Goal: Check status: Check status

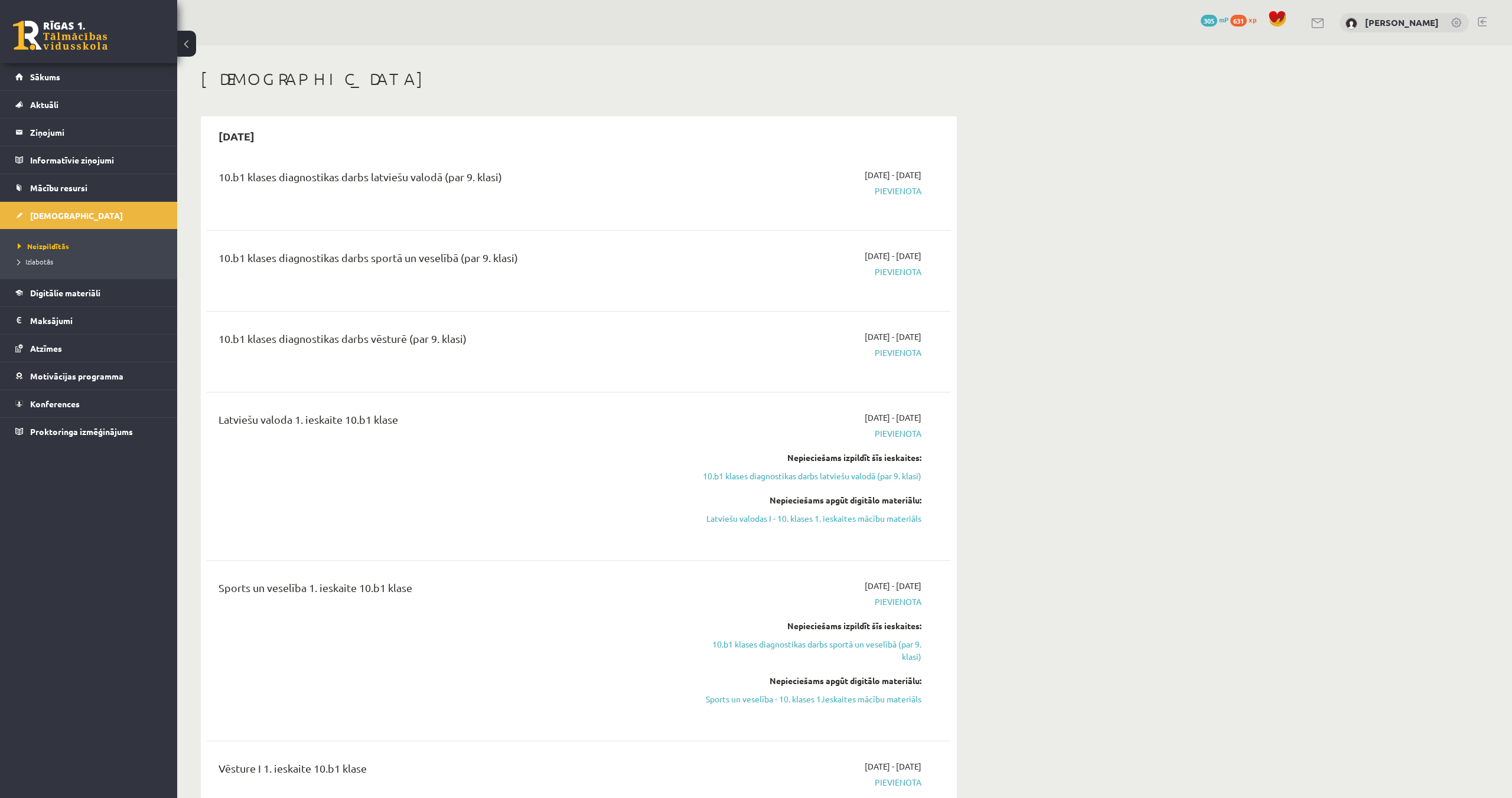
scroll to position [602, 0]
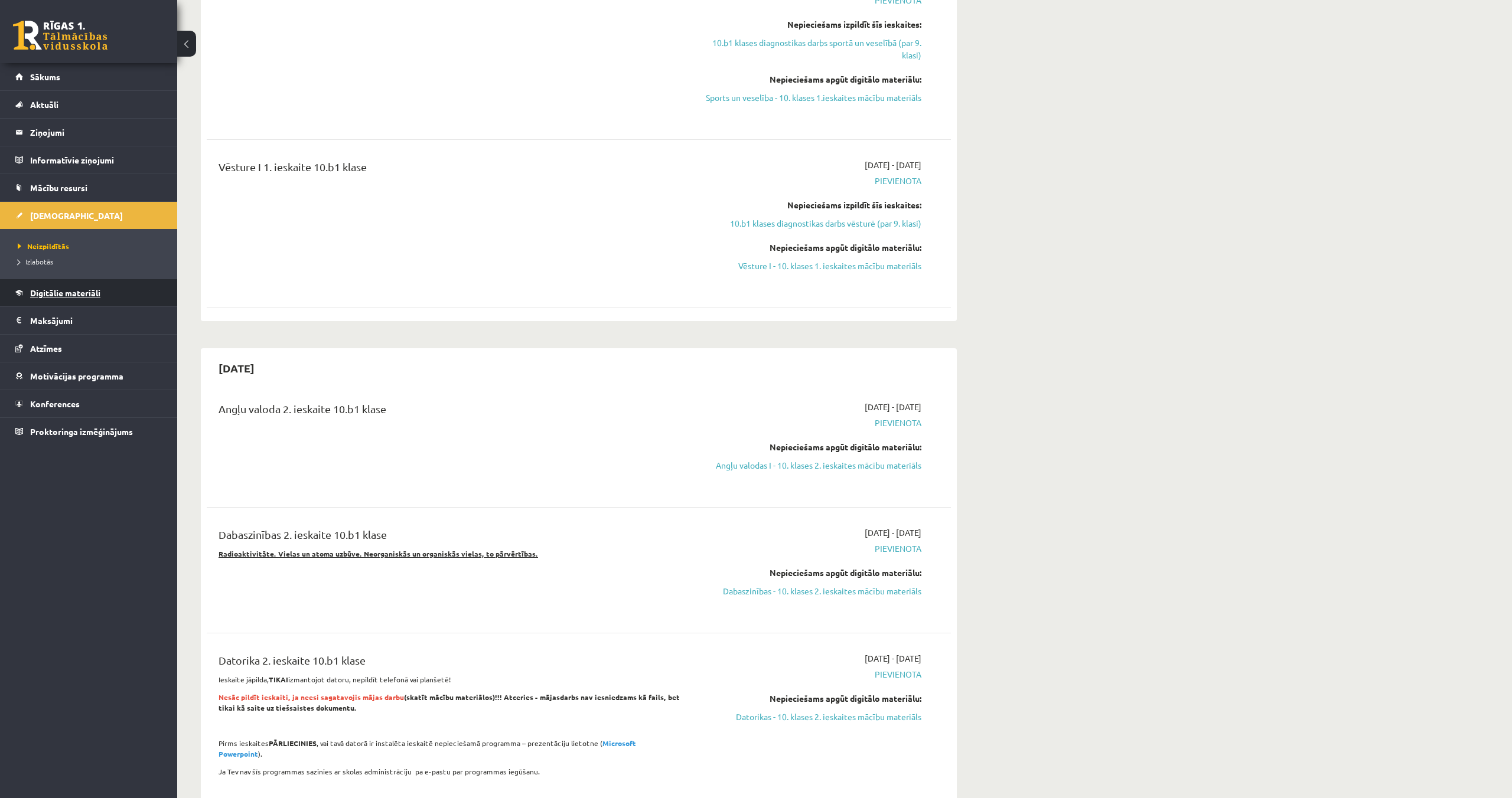
click at [57, 296] on span "Digitālie materiāli" at bounding box center [65, 293] width 70 height 11
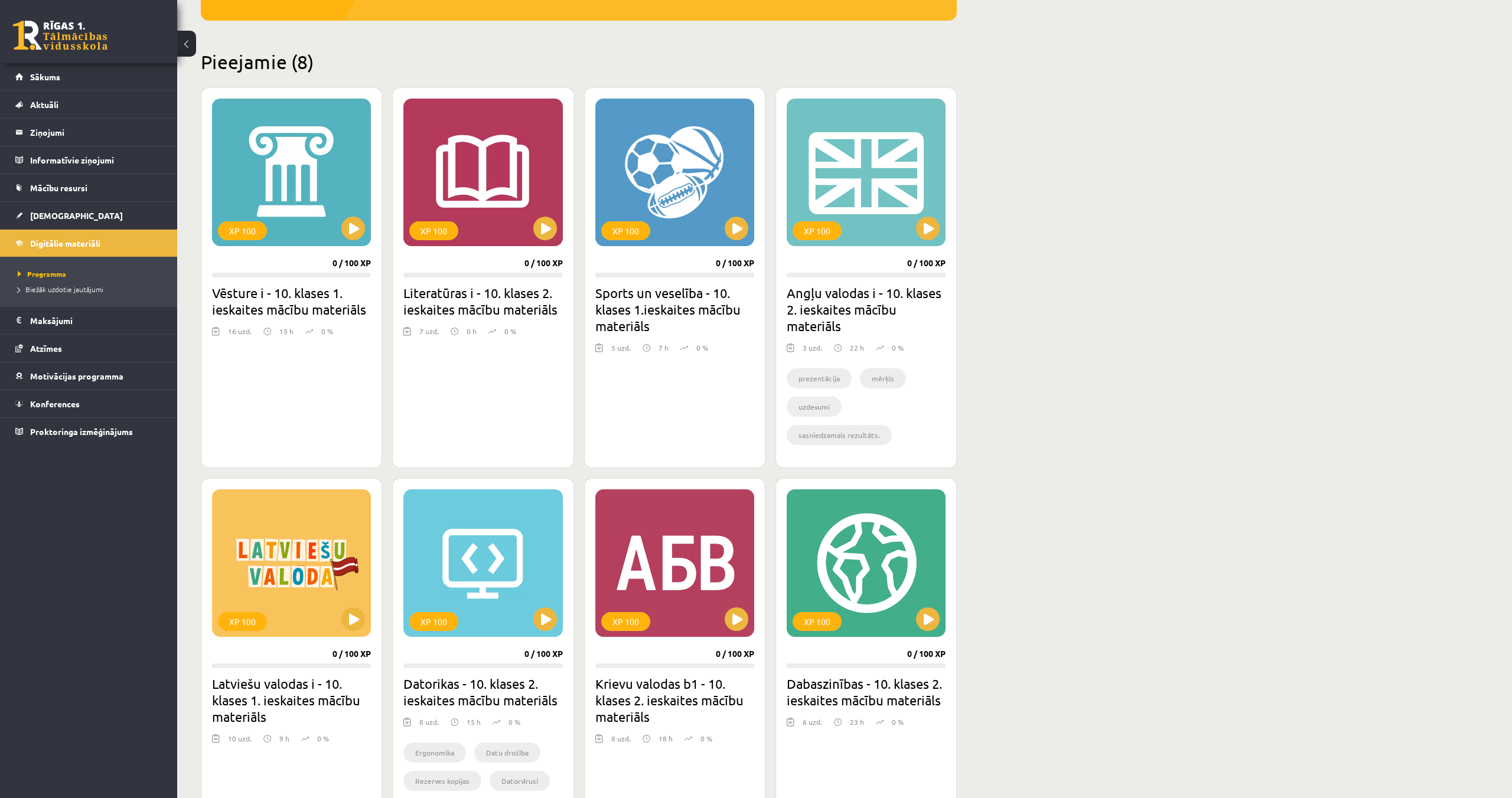
scroll to position [251, 0]
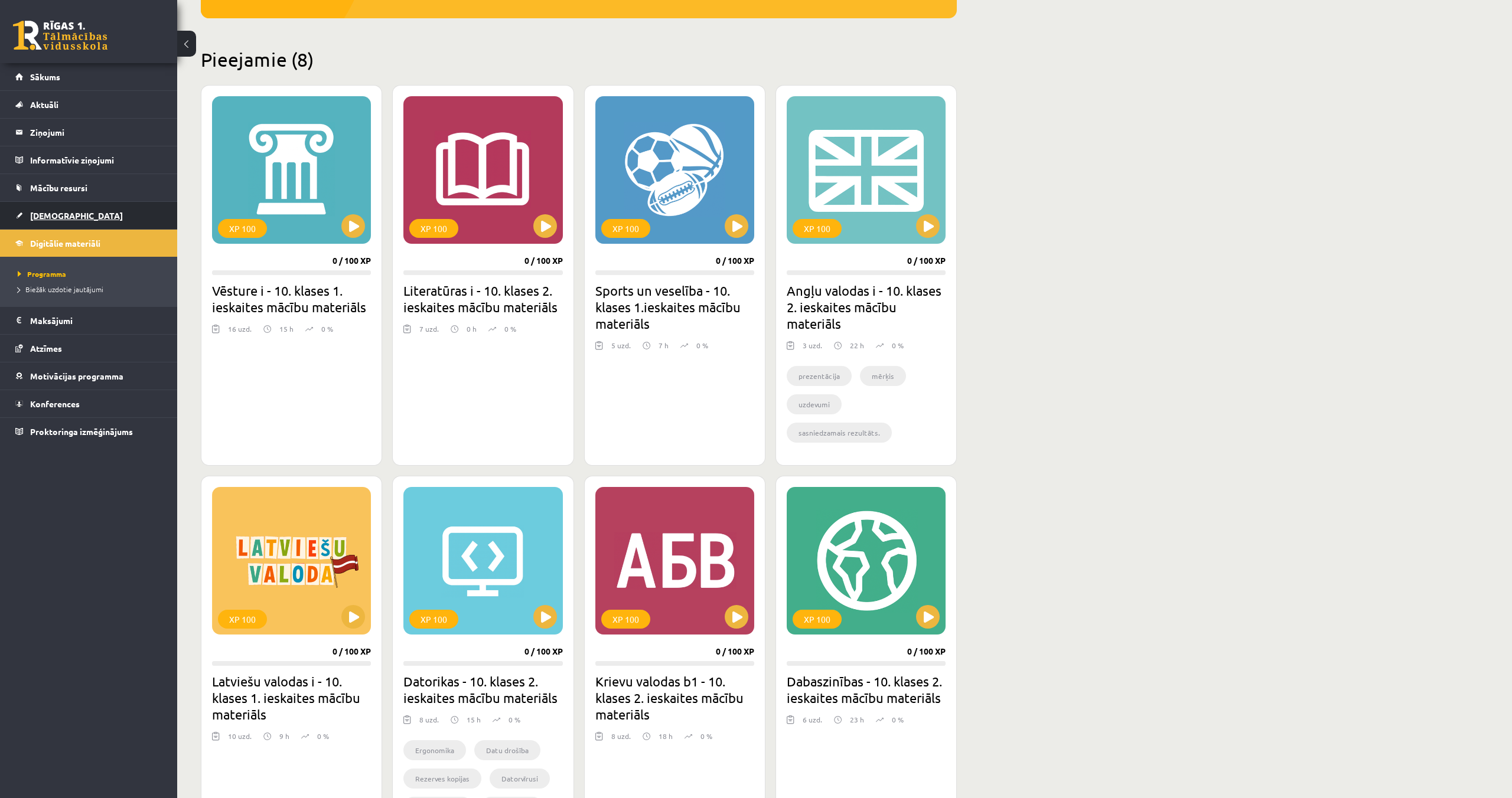
click at [45, 221] on link "[DEMOGRAPHIC_DATA]" at bounding box center [89, 216] width 147 height 27
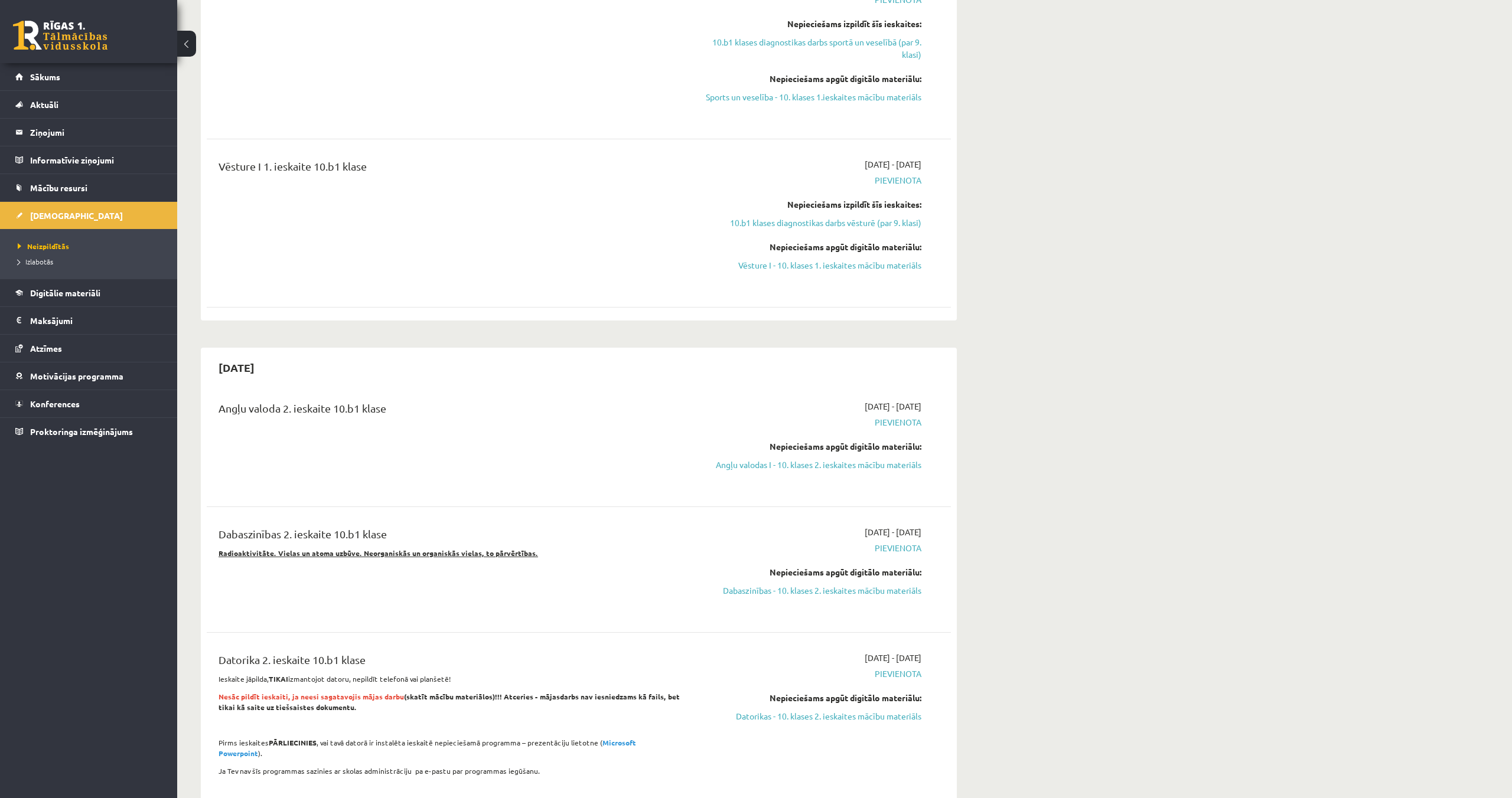
scroll to position [867, 0]
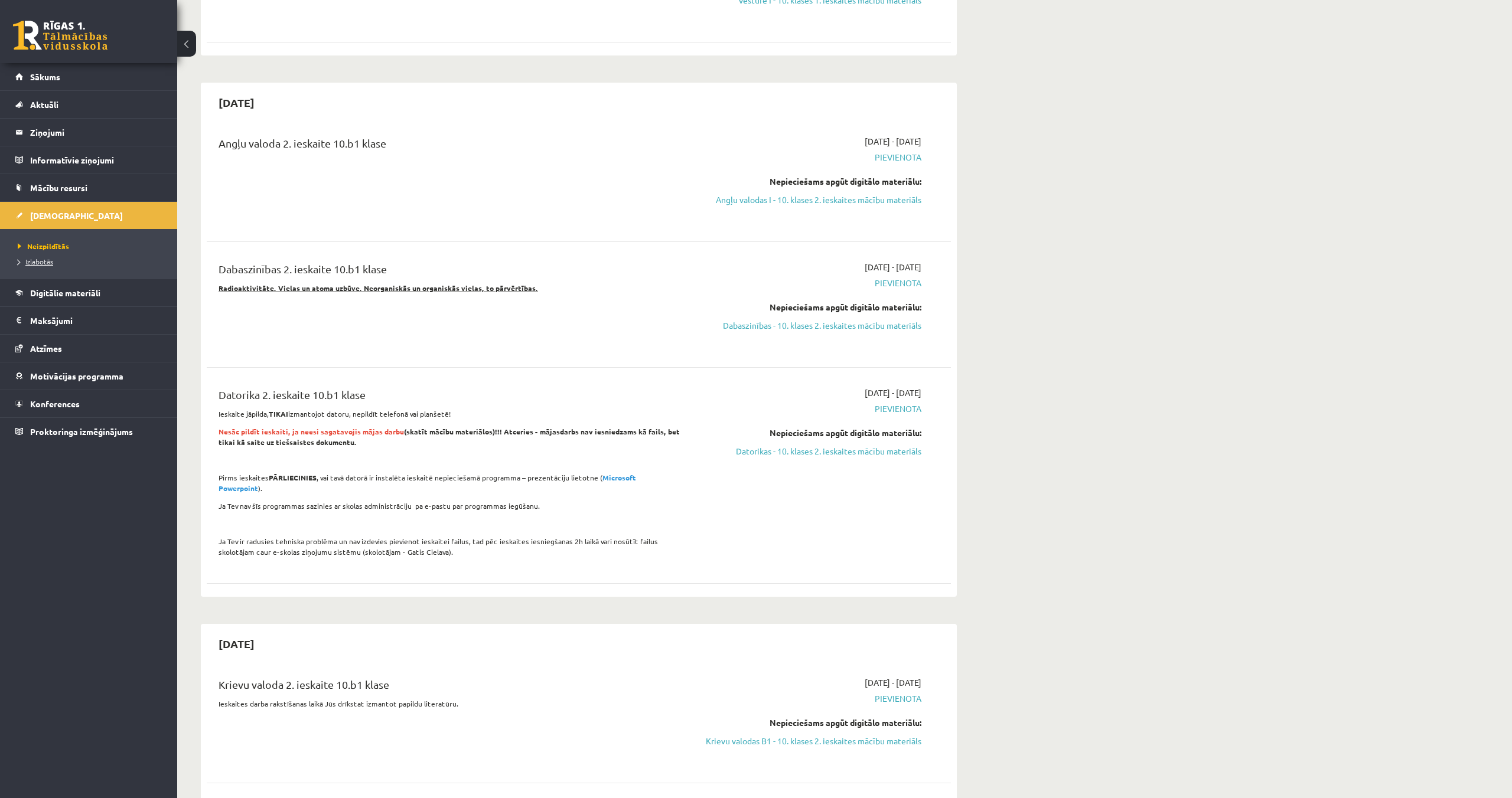
click at [40, 260] on span "Izlabotās" at bounding box center [36, 261] width 36 height 9
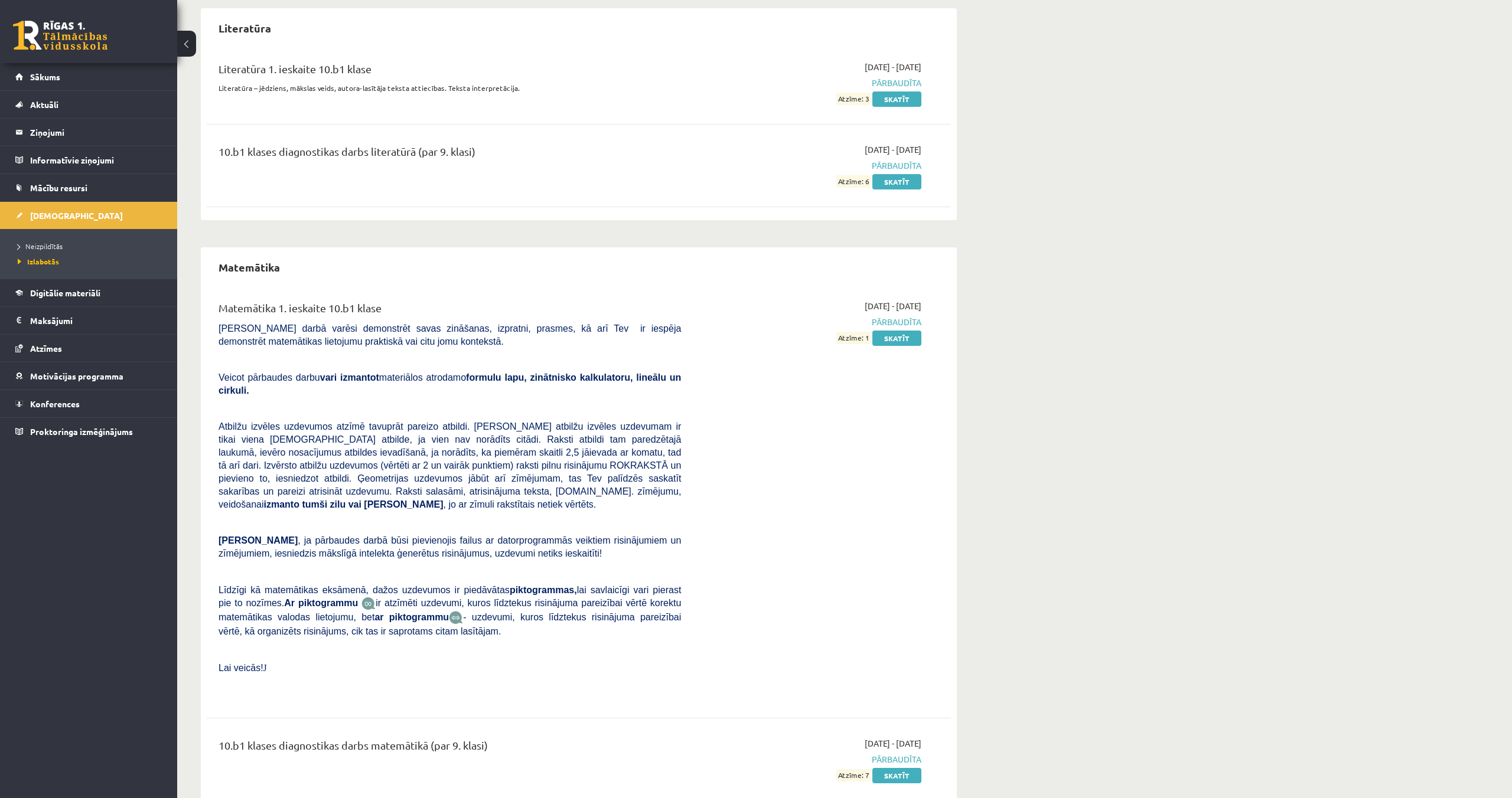
scroll to position [1556, 0]
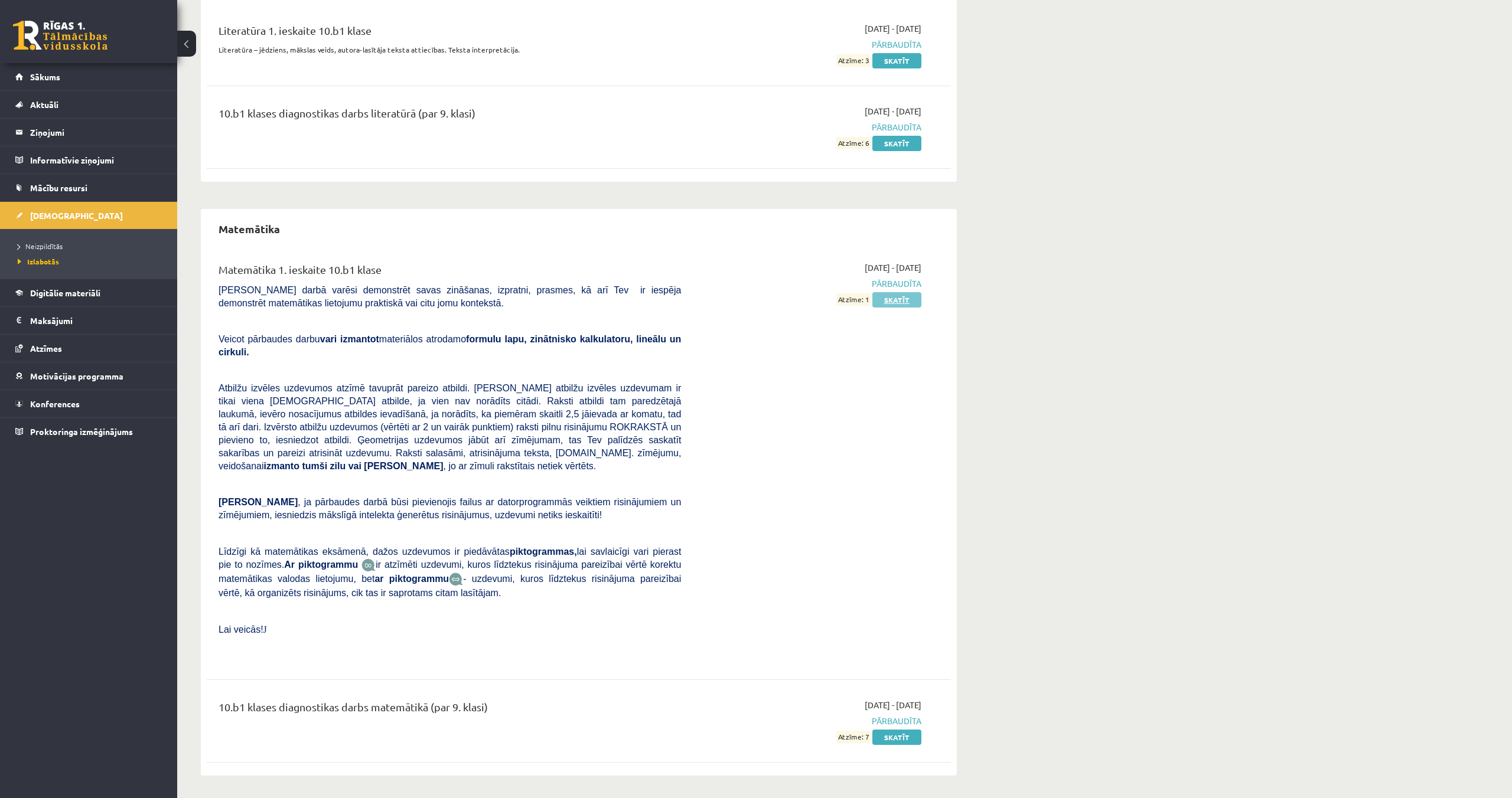
click at [911, 301] on link "Skatīt" at bounding box center [897, 300] width 49 height 15
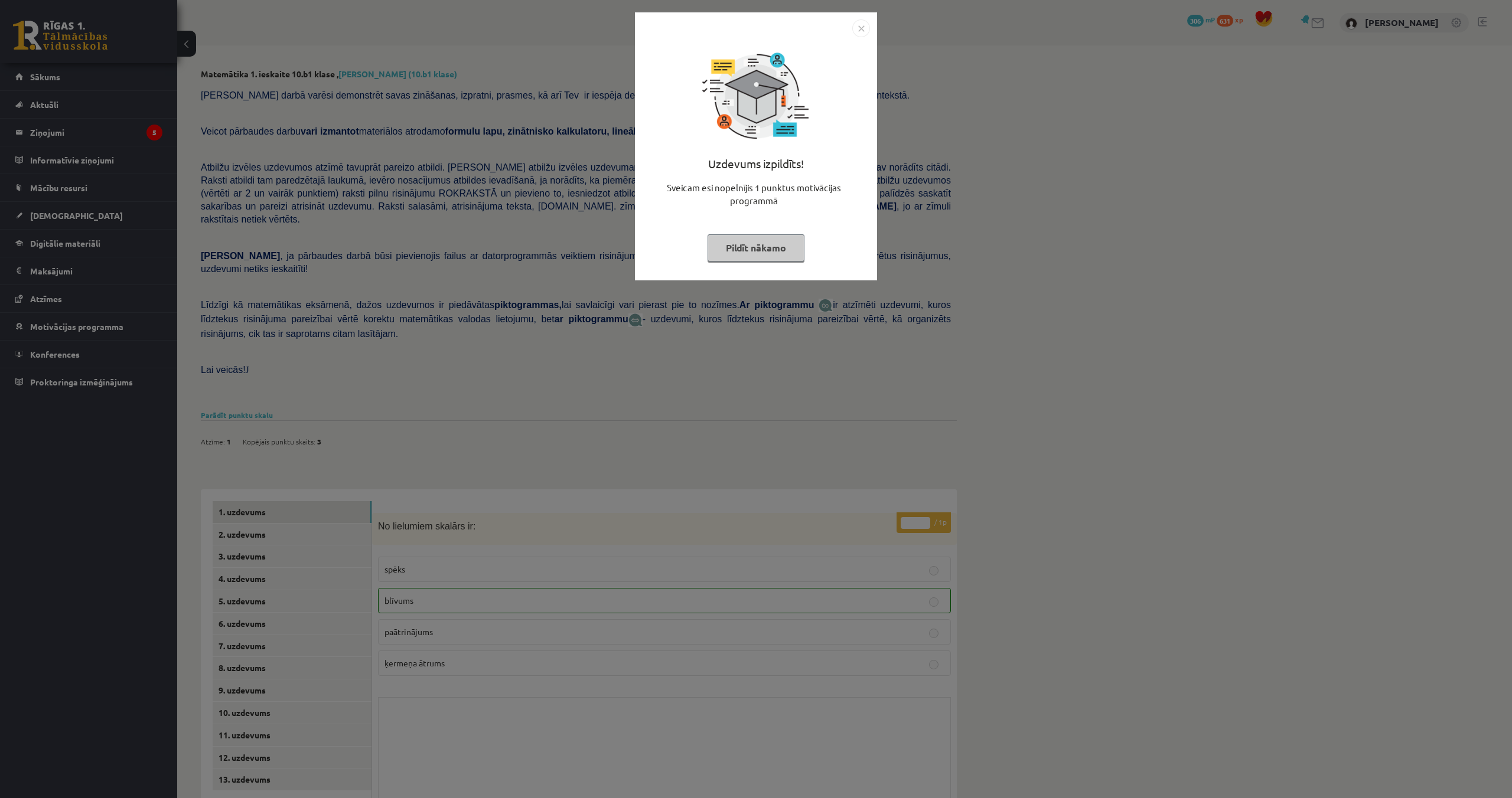
click at [761, 254] on button "Pildīt nākamo" at bounding box center [756, 248] width 97 height 27
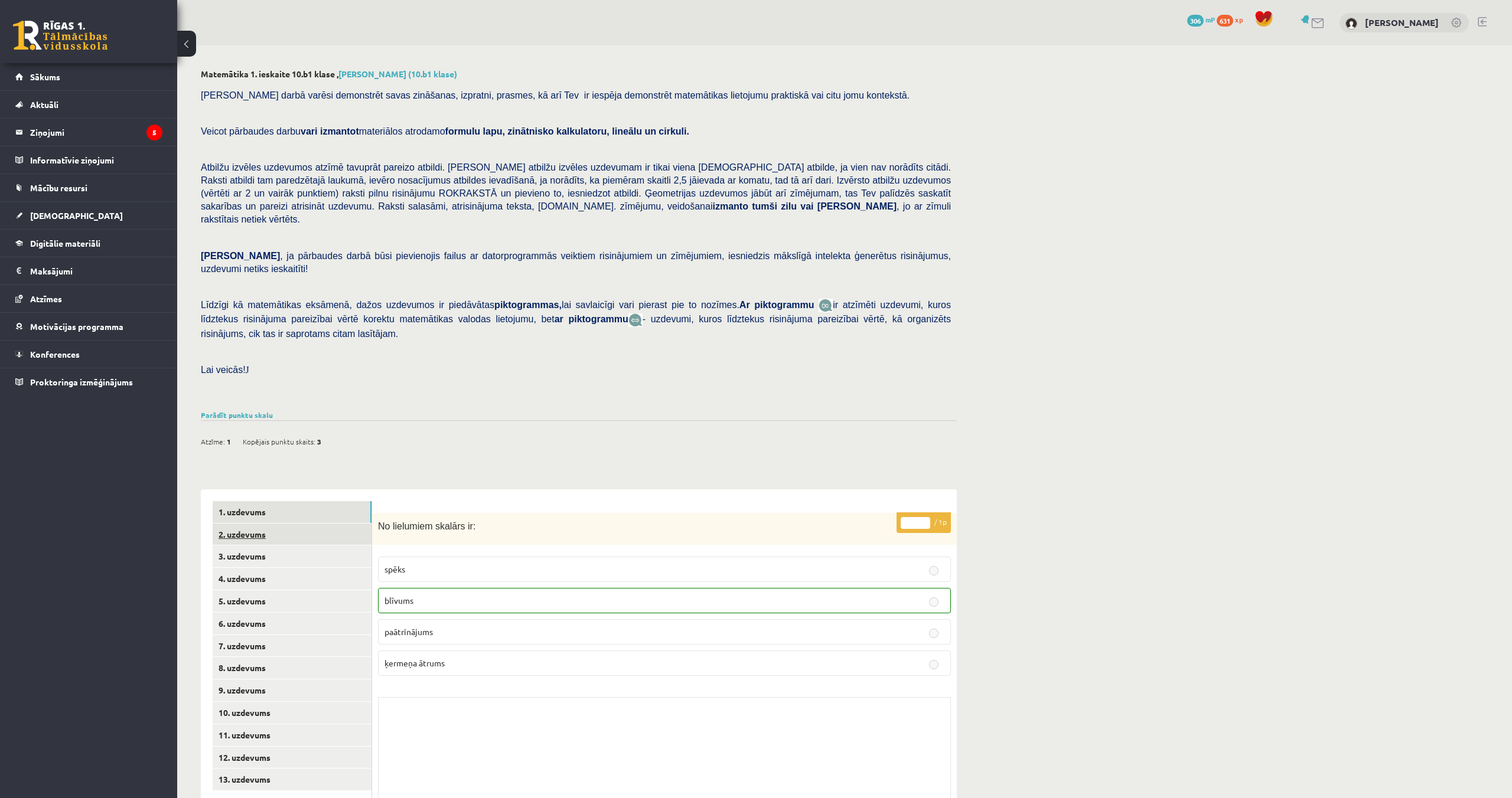
click at [268, 524] on link "2. uzdevums" at bounding box center [292, 534] width 159 height 22
click at [241, 548] on link "3. uzdevums" at bounding box center [292, 556] width 159 height 22
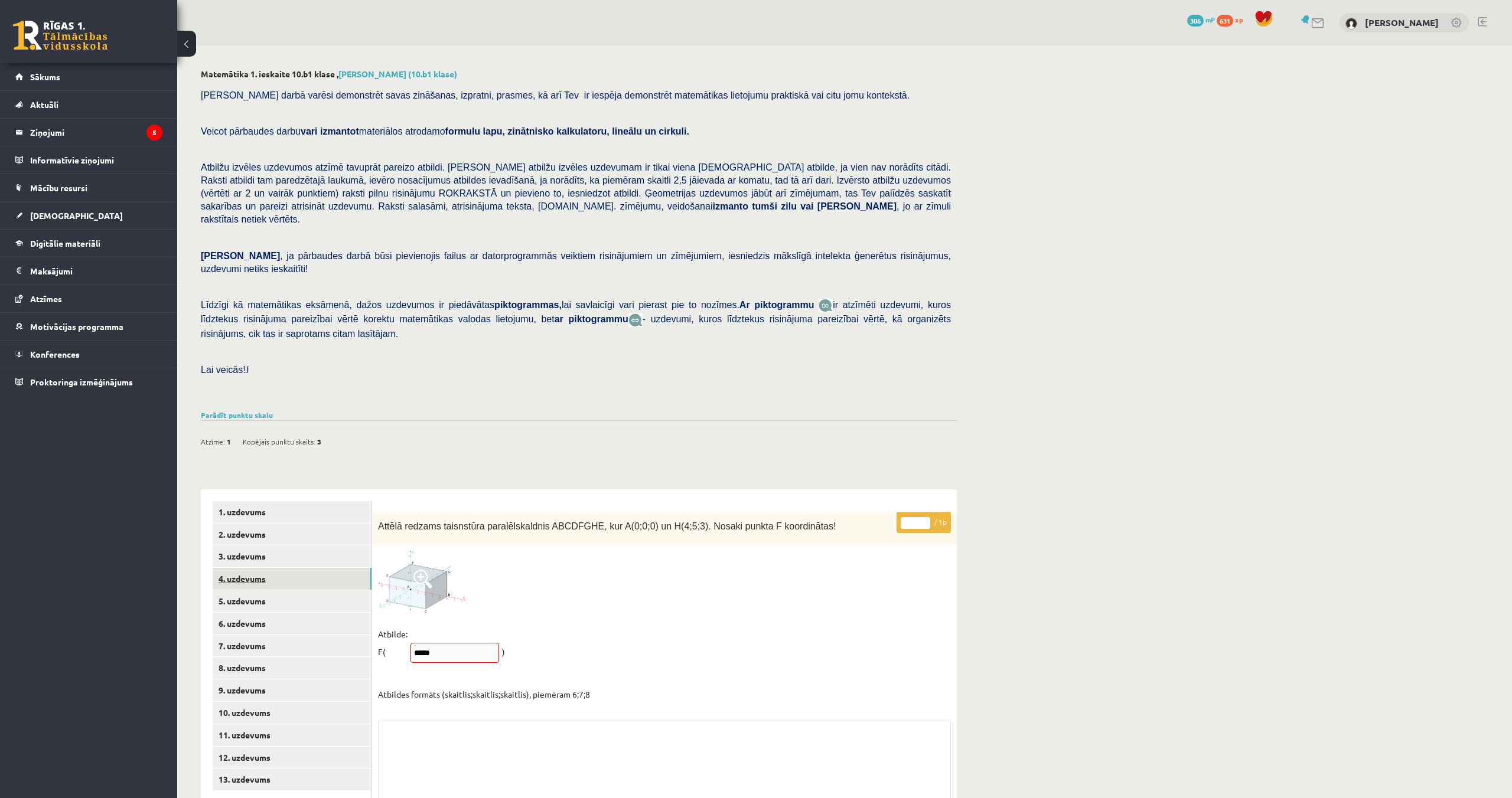
click at [251, 569] on link "4. uzdevums" at bounding box center [292, 579] width 159 height 22
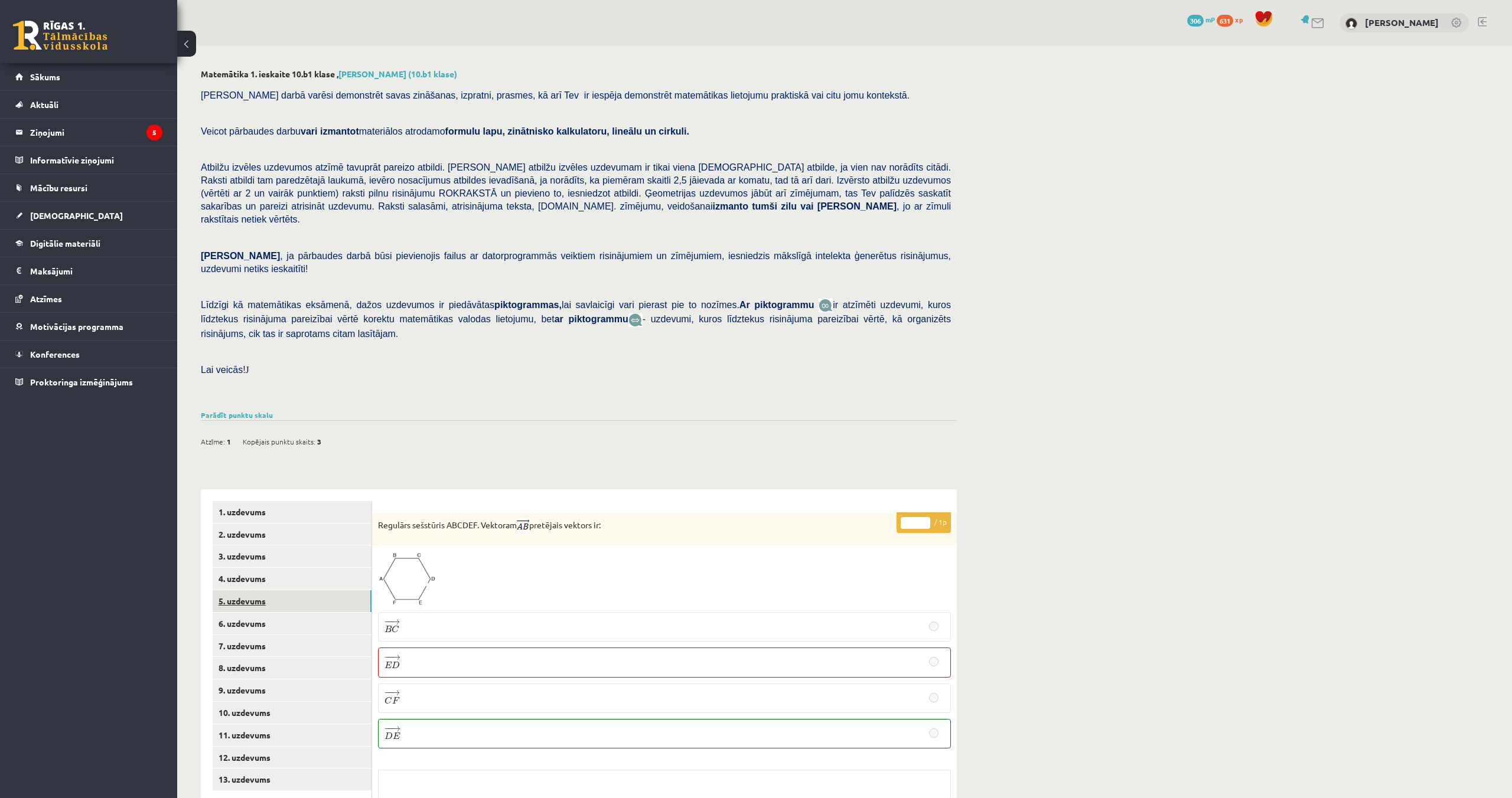
click at [249, 590] on link "5. uzdevums" at bounding box center [292, 601] width 159 height 22
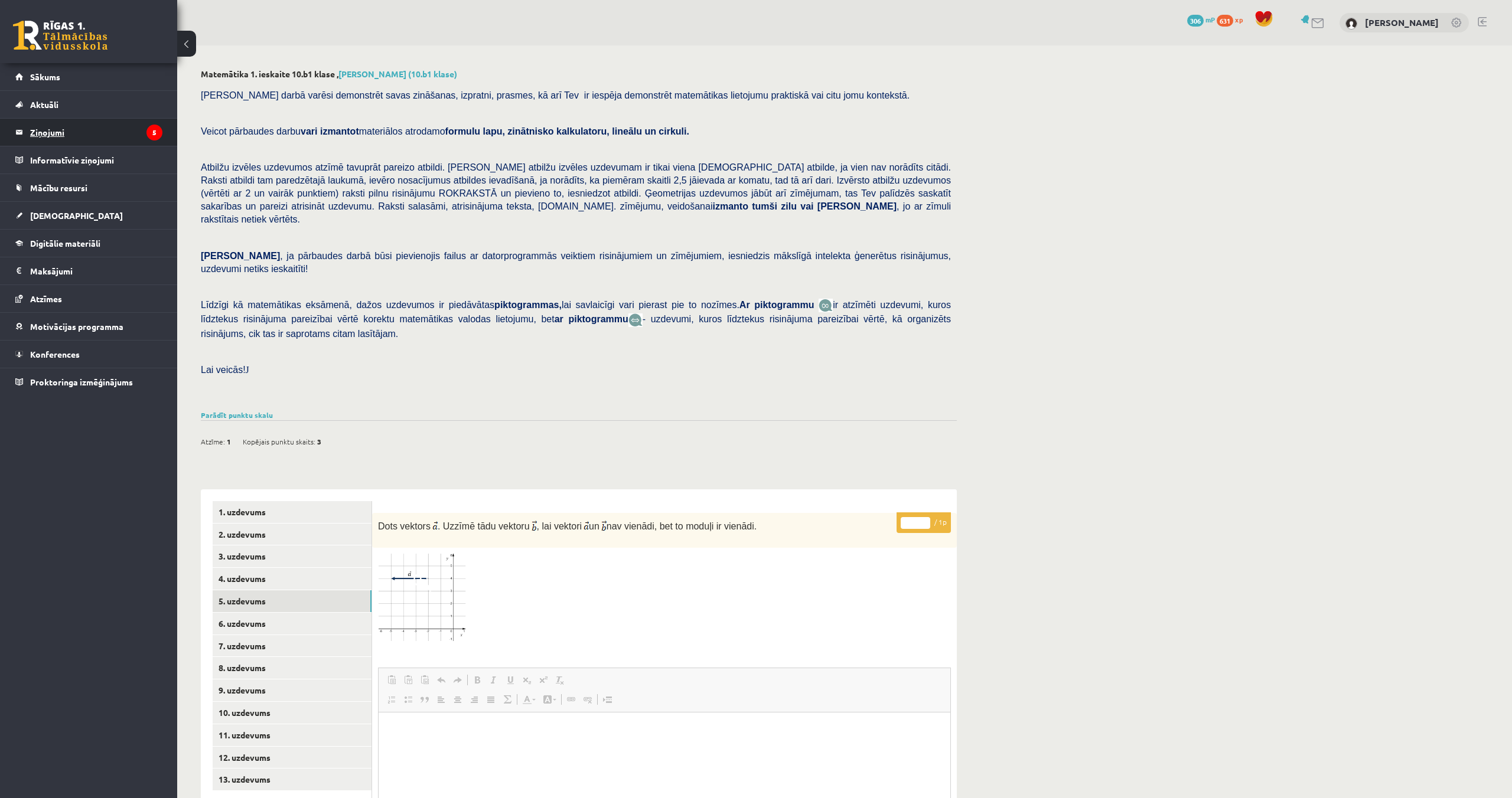
click at [52, 135] on legend "Ziņojumi 5" at bounding box center [96, 132] width 132 height 27
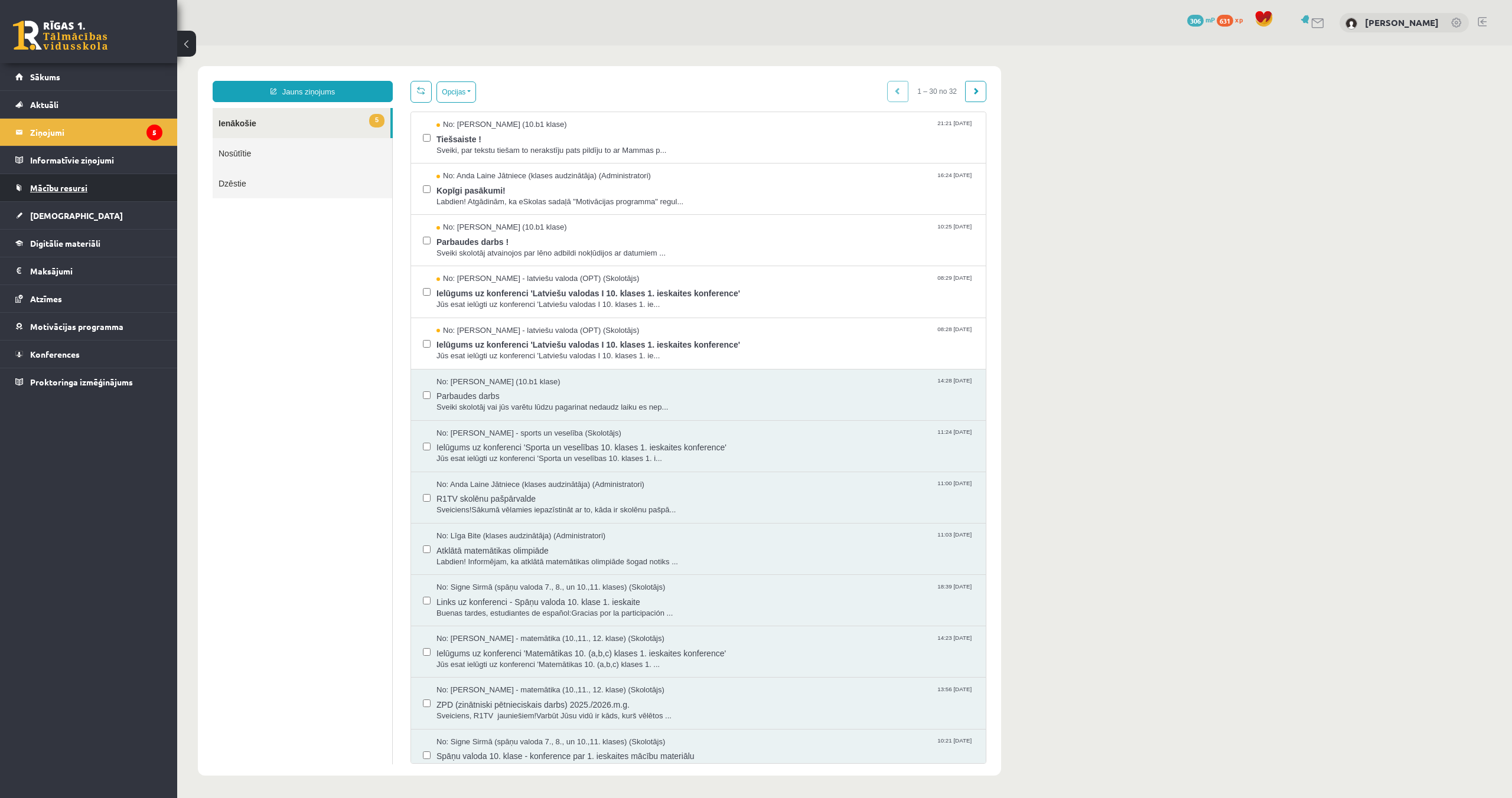
click at [62, 191] on span "Mācību resursi" at bounding box center [59, 188] width 58 height 11
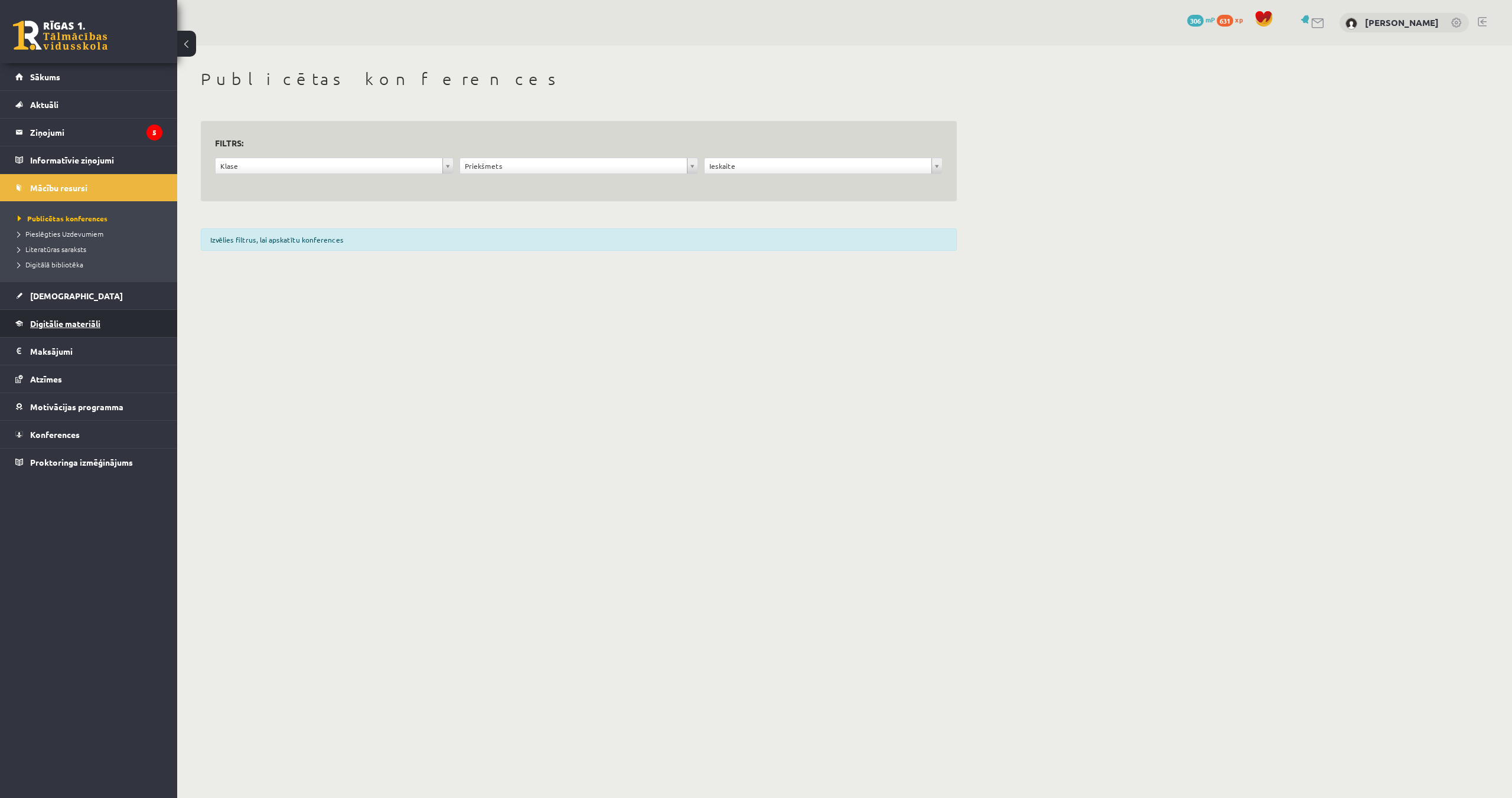
click at [68, 319] on span "Digitālie materiāli" at bounding box center [65, 324] width 70 height 11
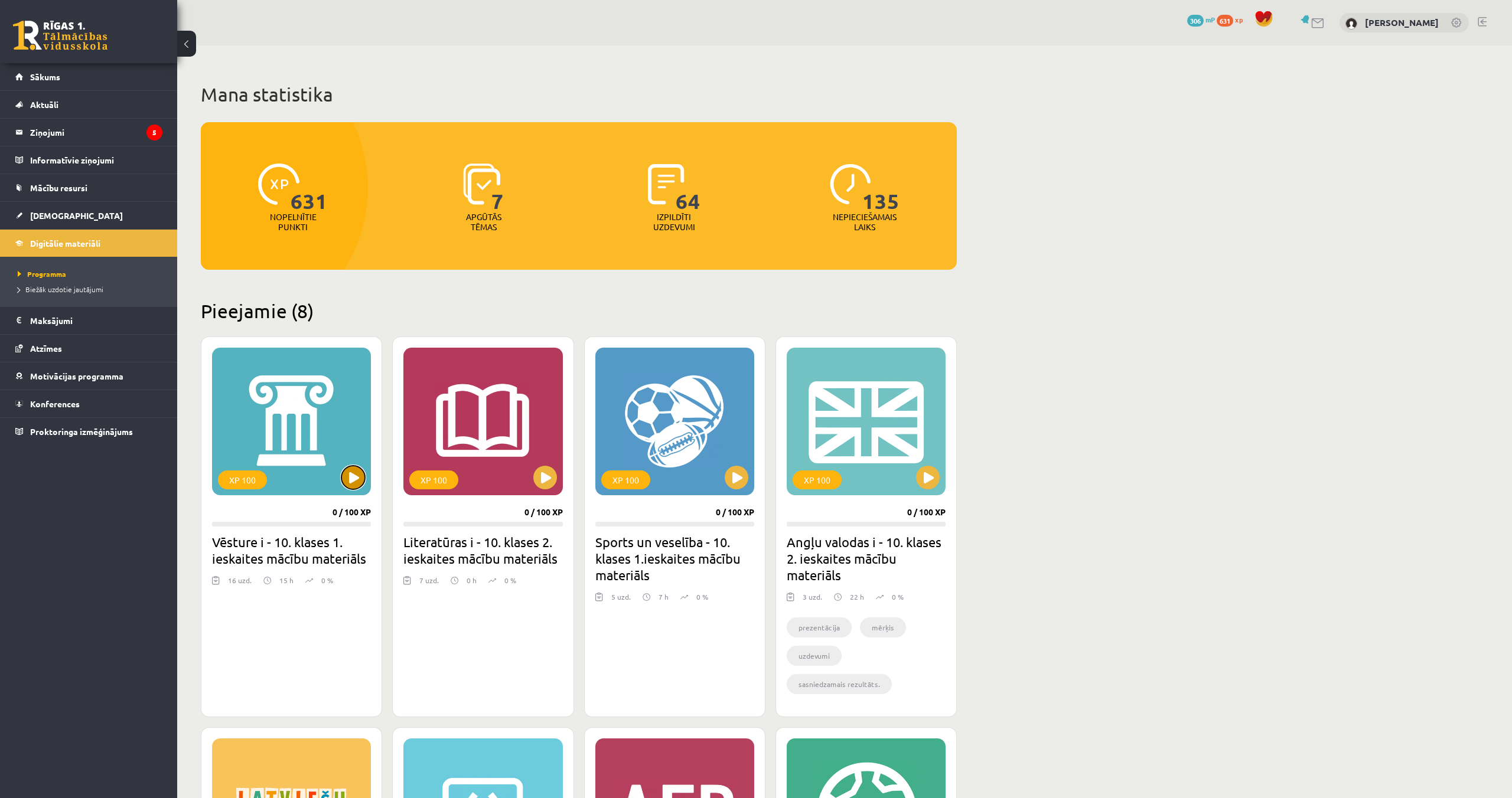
click at [348, 468] on button at bounding box center [353, 478] width 24 height 24
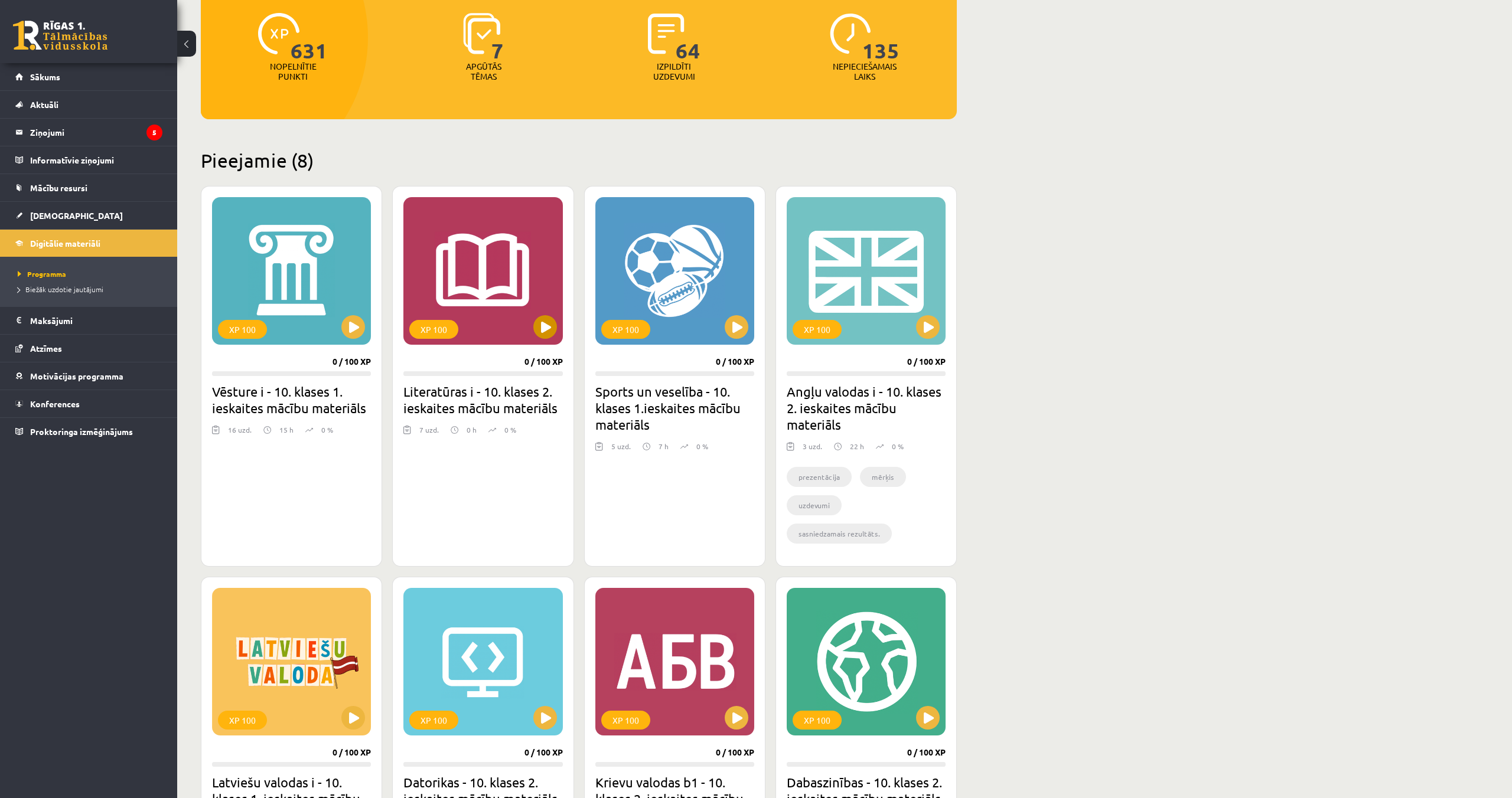
scroll to position [164, 0]
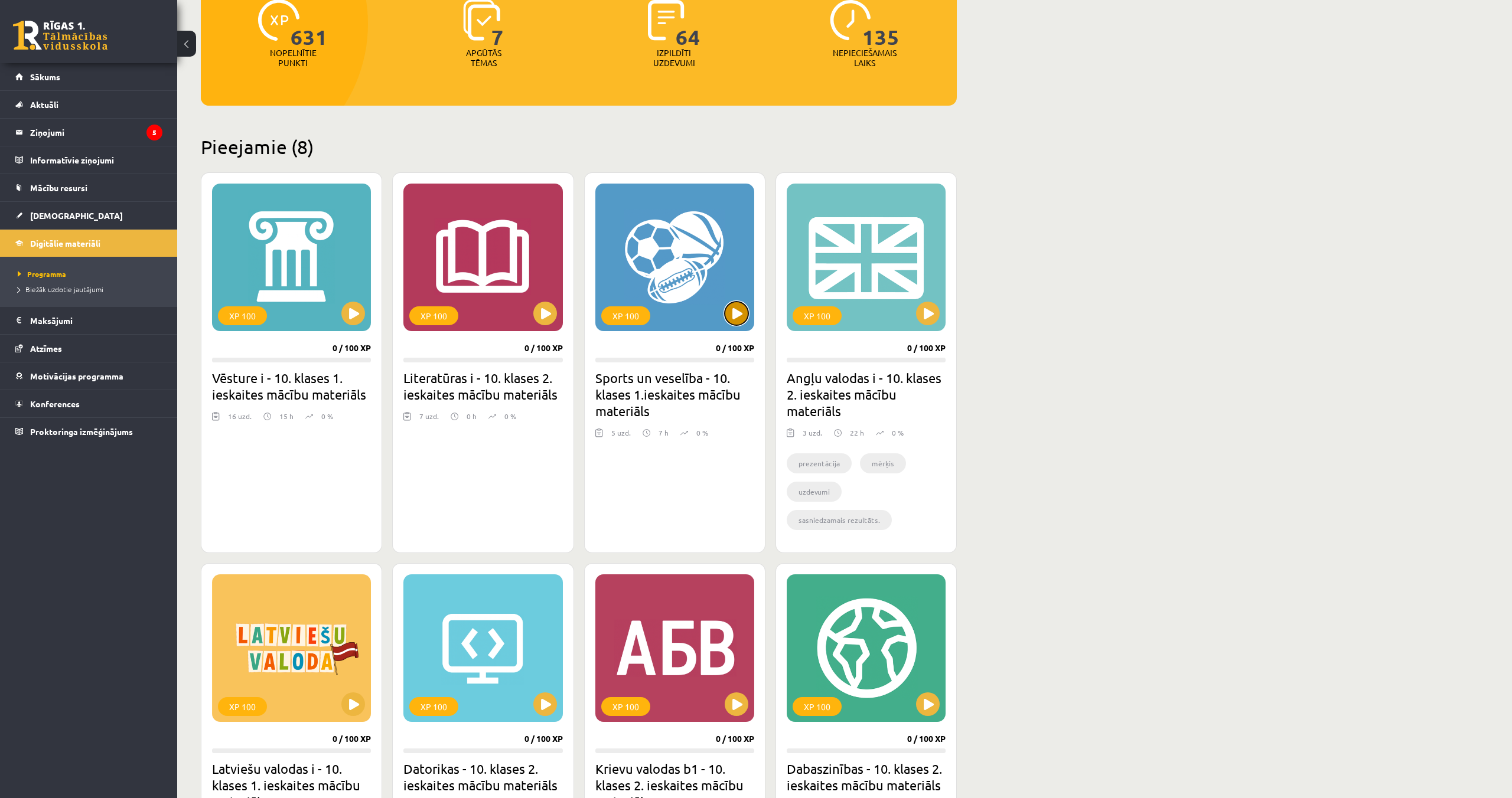
click at [745, 311] on button at bounding box center [737, 314] width 24 height 24
